Goal: Share content

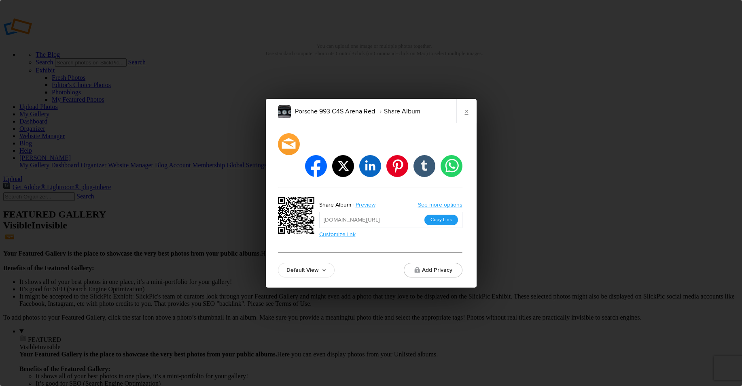
click at [440, 214] on button "Copy Link" at bounding box center [442, 219] width 34 height 11
